Goal: Task Accomplishment & Management: Use online tool/utility

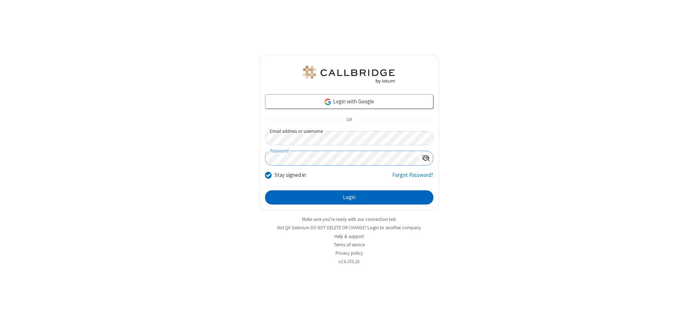
click at [349, 197] on button "Login" at bounding box center [349, 197] width 168 height 15
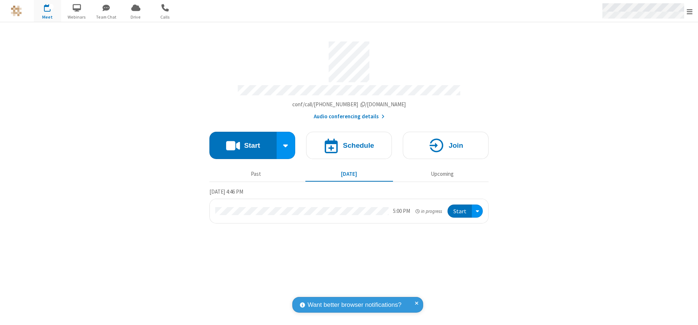
click at [690, 11] on span "Open menu" at bounding box center [690, 11] width 6 height 7
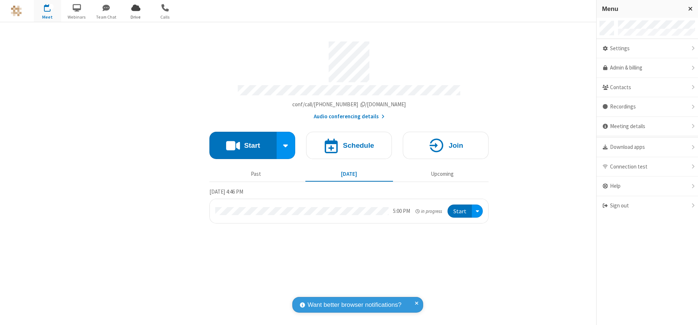
click at [136, 17] on span "Drive" at bounding box center [135, 17] width 27 height 7
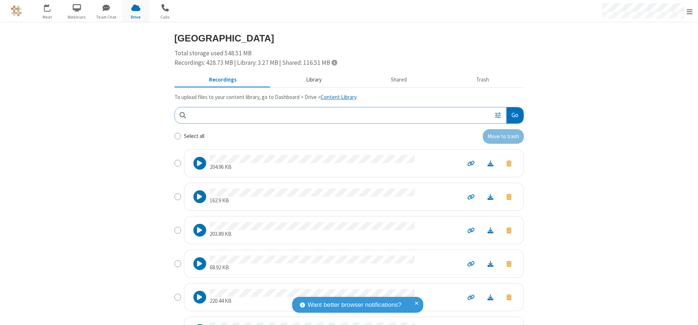
click at [310, 80] on button "Library" at bounding box center [313, 80] width 85 height 14
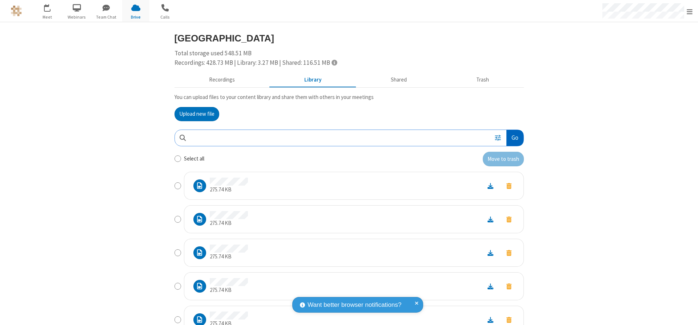
click at [512, 137] on button "Go" at bounding box center [515, 138] width 17 height 16
click at [194, 114] on button "Upload new file" at bounding box center [197, 114] width 45 height 15
